Goal: Task Accomplishment & Management: Complete application form

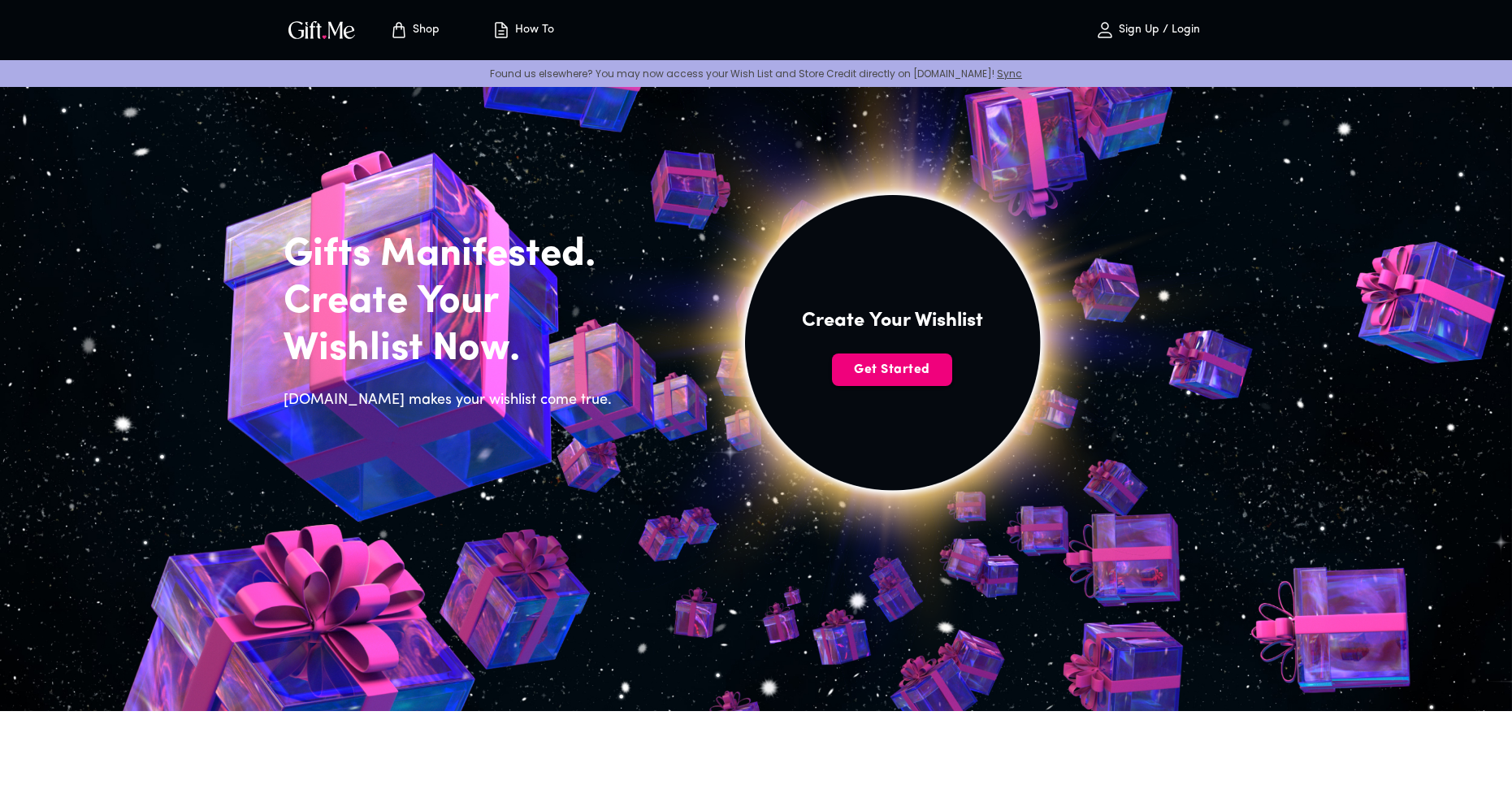
click at [895, 378] on span "Get Started" at bounding box center [892, 369] width 120 height 18
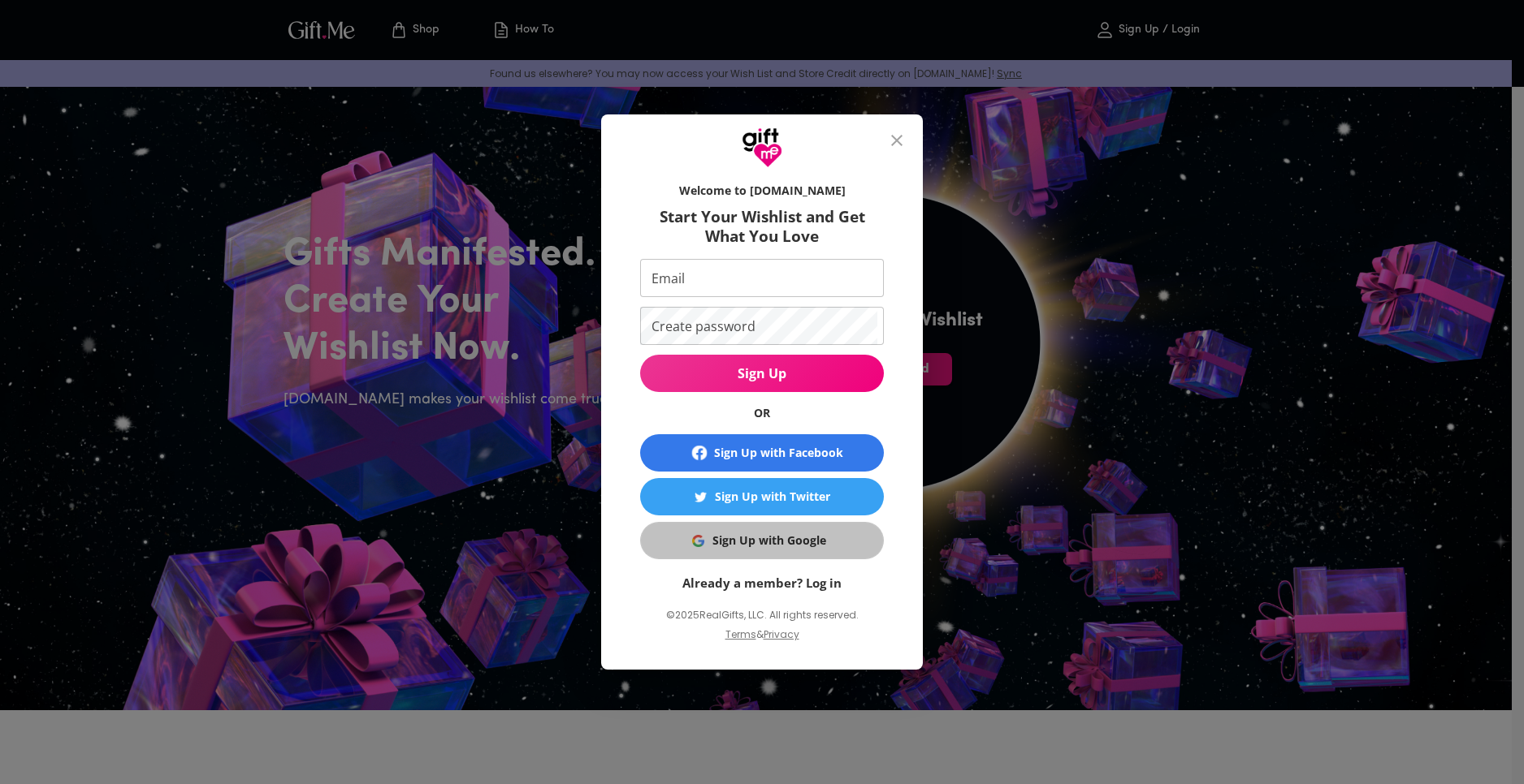
click at [770, 547] on div "Sign Up with Google" at bounding box center [769, 540] width 114 height 18
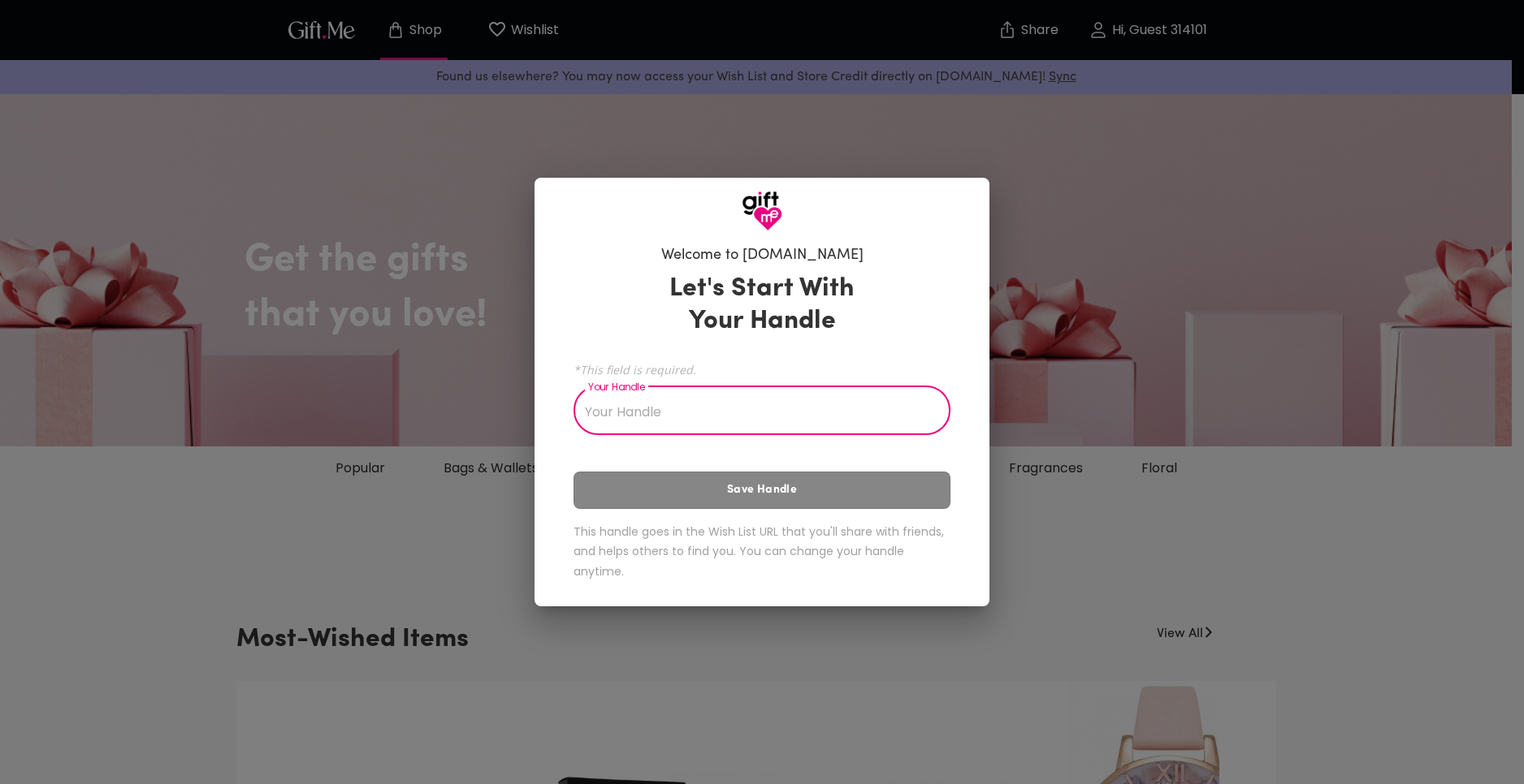
click at [695, 427] on input "Your Handle" at bounding box center [753, 412] width 359 height 46
click at [758, 425] on input "Your Handle" at bounding box center [753, 412] width 359 height 46
type input "Imhan"
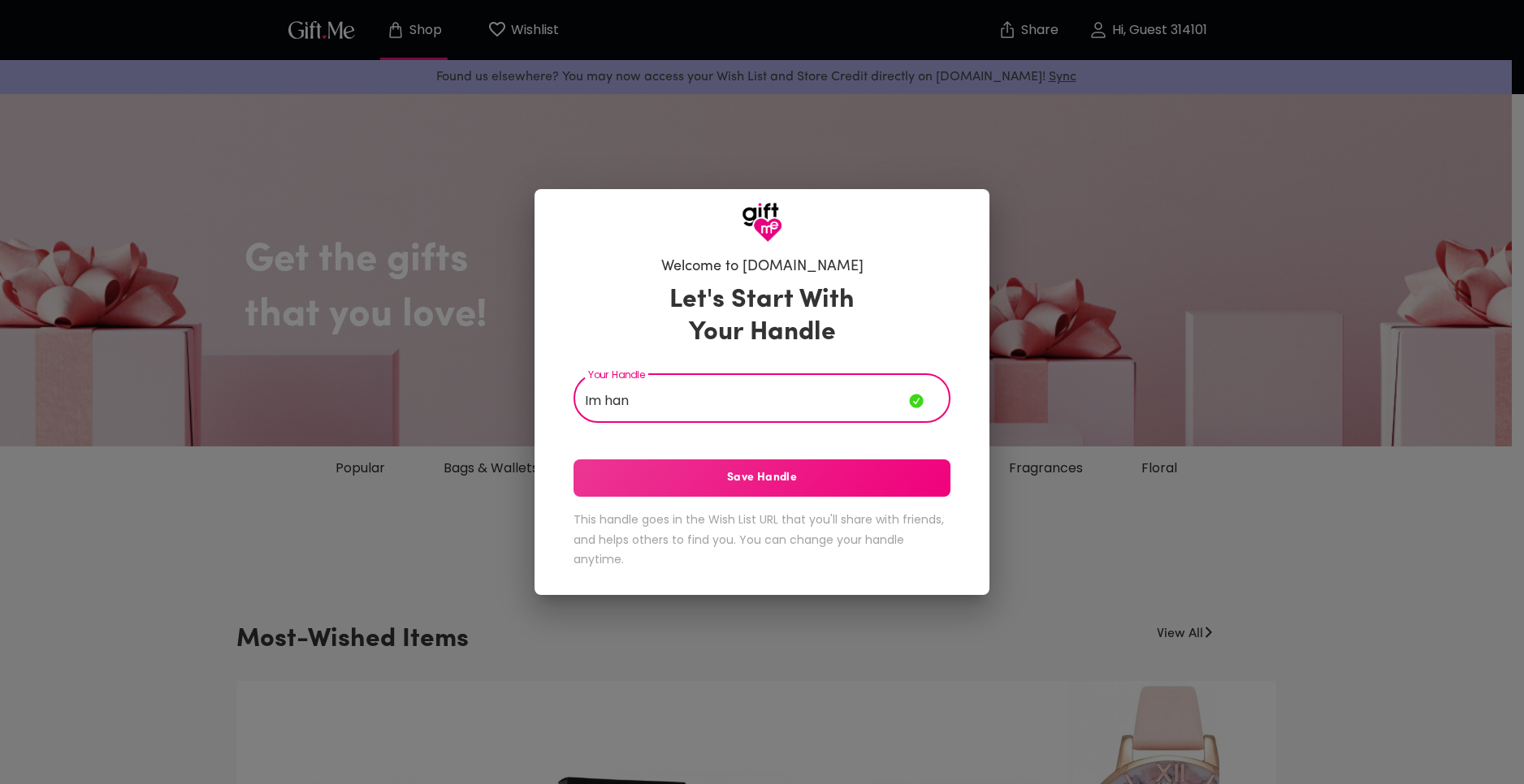
type input "Im han"
click at [723, 479] on span "Save Handle" at bounding box center [762, 478] width 377 height 18
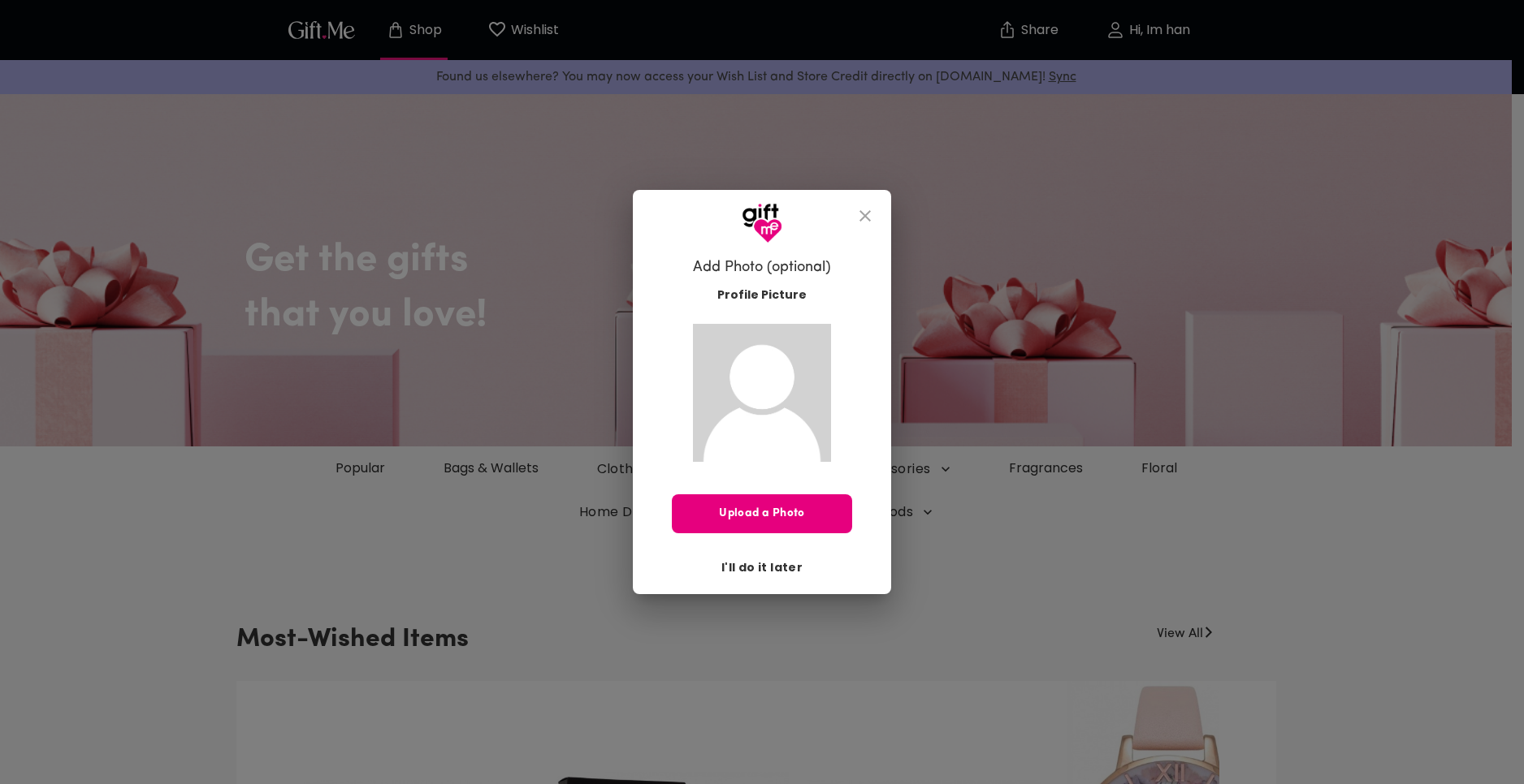
click at [774, 567] on span "I'll do it later" at bounding box center [761, 567] width 81 height 18
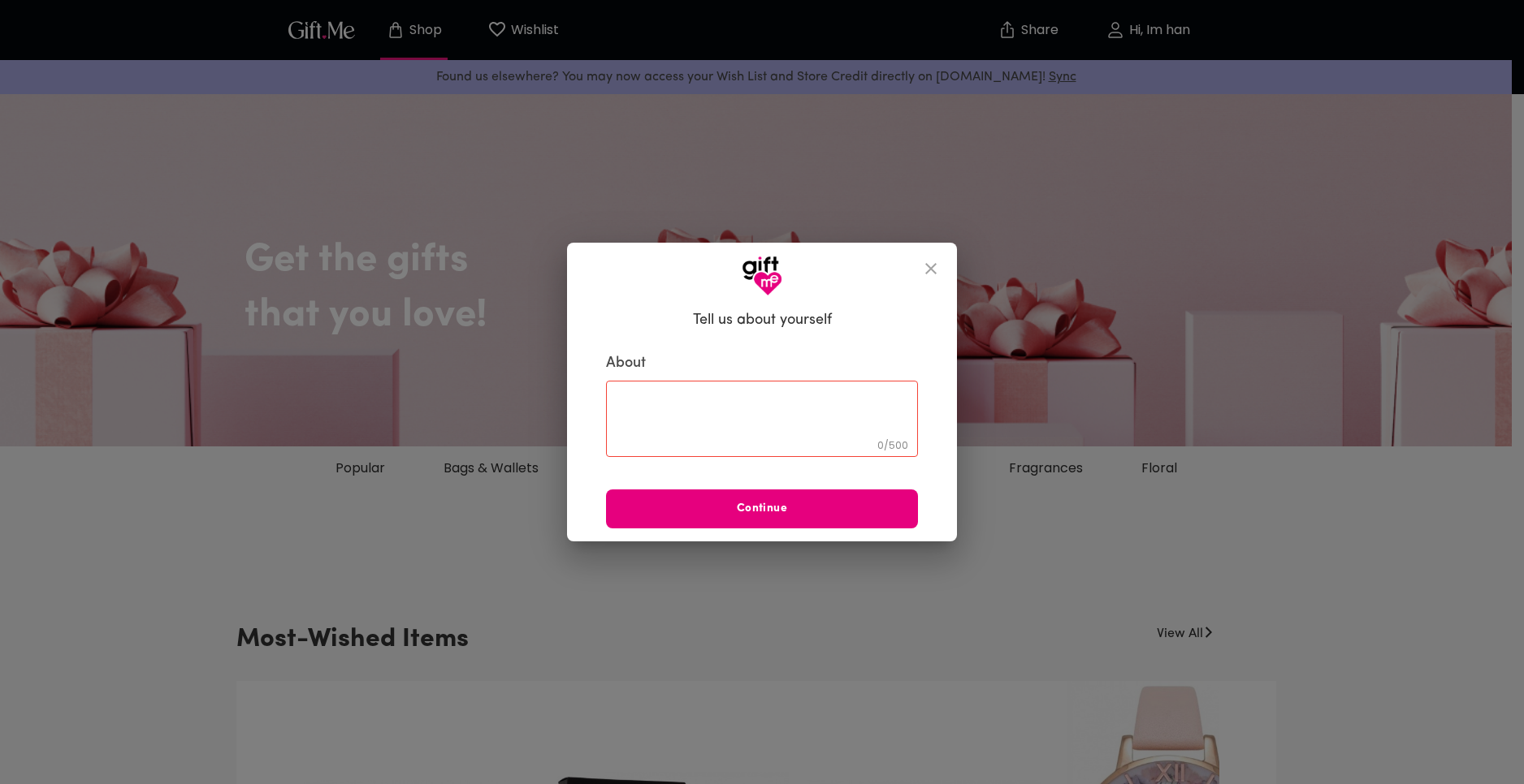
click at [920, 275] on button "close" at bounding box center [931, 269] width 39 height 39
click at [932, 266] on icon "close" at bounding box center [931, 268] width 20 height 20
